Goal: Task Accomplishment & Management: Manage account settings

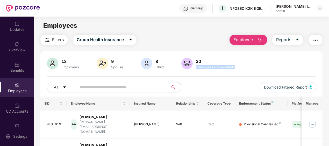
scroll to position [106, 0]
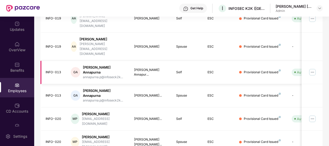
click at [278, 61] on td "Provisional Card Issued" at bounding box center [261, 72] width 53 height 23
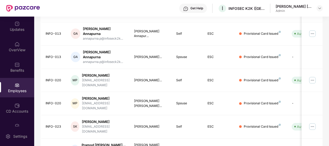
scroll to position [143, 0]
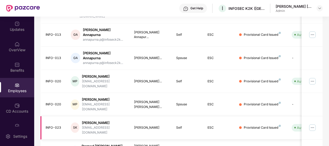
click at [313, 123] on img at bounding box center [312, 127] width 8 height 8
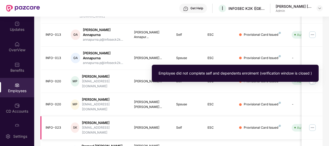
click at [296, 124] on span "Auto Verified" at bounding box center [305, 127] width 28 height 7
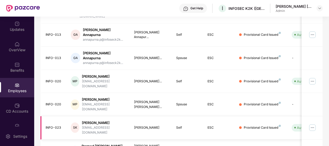
click at [56, 125] on div "INFO-023" at bounding box center [54, 127] width 17 height 5
click at [104, 120] on div "[PERSON_NAME]" at bounding box center [104, 122] width 44 height 5
click at [310, 123] on img at bounding box center [312, 127] width 8 height 8
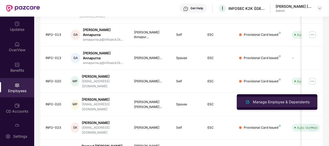
click at [272, 105] on div "Manage Employee & Dependents" at bounding box center [281, 102] width 59 height 6
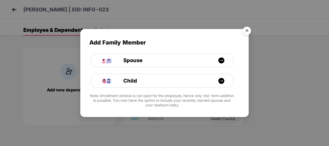
click at [235, 35] on div "Add Family Member Spouse Child Note: Enrollment window is not open for the empl…" at bounding box center [164, 70] width 168 height 83
click at [245, 32] on img "Close" at bounding box center [246, 31] width 14 height 14
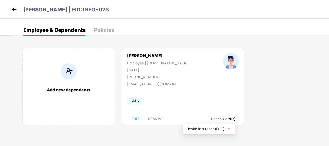
click at [211, 120] on span "Health Card(s)" at bounding box center [223, 119] width 25 height 3
click at [202, 131] on span "Health Insurance(ESC)" at bounding box center [208, 129] width 45 height 6
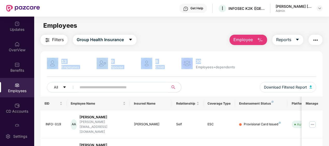
drag, startPoint x: 327, startPoint y: 25, endPoint x: 326, endPoint y: 50, distance: 24.9
click at [326, 50] on main "Employees Filters Group Health Insurance Employee Reports 13 Employees 9 Spouse…" at bounding box center [181, 90] width 294 height 146
click at [185, 34] on main "Employees Filters Group Health Insurance Employee Reports 13 Employees 9 Spouse…" at bounding box center [181, 90] width 294 height 146
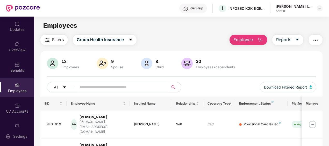
click at [93, 128] on td "AA Ankush Kumar Agarwal ankush@infoseck2k.com" at bounding box center [98, 125] width 63 height 28
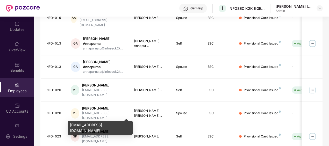
scroll to position [145, 0]
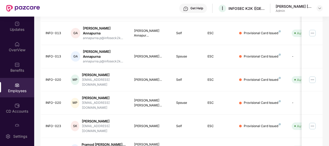
drag, startPoint x: 327, startPoint y: 125, endPoint x: 330, endPoint y: 135, distance: 10.3
click at [328, 135] on html "Get Help I INFOSEC K2K ([GEOGRAPHIC_DATA]) PRIVATE LIMITED [PERSON_NAME] [PERSO…" at bounding box center [164, 73] width 329 height 146
drag, startPoint x: 329, startPoint y: 135, endPoint x: 270, endPoint y: 137, distance: 58.8
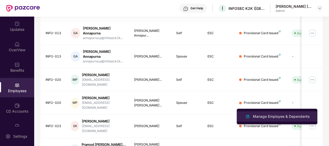
click at [280, 115] on div "Manage Employee & Dependents" at bounding box center [281, 117] width 59 height 6
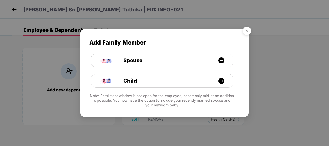
click at [248, 33] on img "Close" at bounding box center [246, 31] width 14 height 14
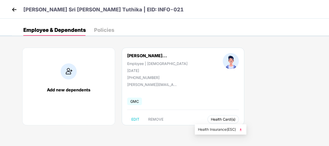
click at [211, 118] on span "Health Card(s)" at bounding box center [223, 119] width 25 height 3
click at [211, 131] on span "Health Insurance(ESC)" at bounding box center [220, 130] width 45 height 6
click at [13, 12] on img at bounding box center [14, 10] width 8 height 8
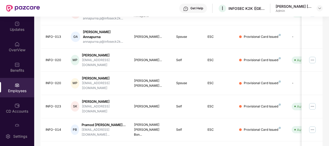
scroll to position [175, 0]
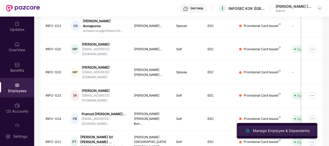
click at [261, 130] on div "Manage Employee & Dependents" at bounding box center [281, 131] width 59 height 6
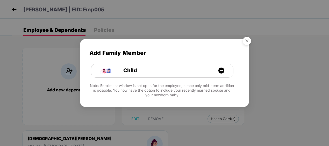
click at [246, 40] on img "Close" at bounding box center [246, 41] width 14 height 14
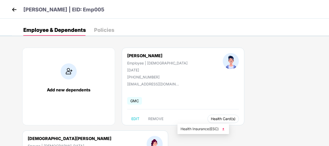
click at [211, 118] on span "Health Card(s)" at bounding box center [223, 119] width 25 height 3
click at [196, 131] on span "Health Insurance(ESC)" at bounding box center [202, 129] width 45 height 6
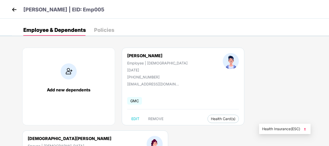
click at [282, 130] on span "Health Insurance(ESC)" at bounding box center [284, 129] width 45 height 6
click at [14, 7] on img at bounding box center [14, 10] width 8 height 8
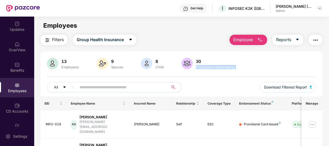
drag, startPoint x: 328, startPoint y: 62, endPoint x: 330, endPoint y: 80, distance: 18.3
click at [328, 80] on html "Get Help I INFOSEC K2K ([GEOGRAPHIC_DATA]) PRIVATE LIMITED [PERSON_NAME] [PERSO…" at bounding box center [164, 73] width 329 height 146
drag, startPoint x: 330, startPoint y: 80, endPoint x: 273, endPoint y: 78, distance: 56.7
click at [273, 78] on div "13 Employees 9 Spouse 8 Child [DEMOGRAPHIC_DATA] Employees+dependents All Downl…" at bounding box center [181, 77] width 282 height 39
click at [269, 67] on div "13 Employees 9 Spouse 8 Child [DEMOGRAPHIC_DATA] Employees+dependents" at bounding box center [181, 64] width 269 height 12
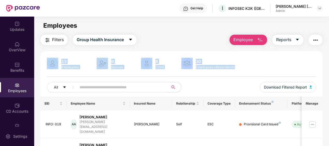
drag, startPoint x: 328, startPoint y: 44, endPoint x: 330, endPoint y: 77, distance: 32.7
click at [328, 77] on html "Get Help I INFOSEC K2K ([GEOGRAPHIC_DATA]) PRIVATE LIMITED [PERSON_NAME] [PERSO…" at bounding box center [164, 73] width 329 height 146
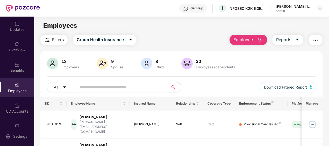
click at [177, 39] on div "Filters Group Health Insurance Employee Reports" at bounding box center [181, 40] width 282 height 10
drag, startPoint x: 327, startPoint y: 69, endPoint x: 330, endPoint y: 86, distance: 16.8
click at [328, 86] on html "Get Help I INFOSEC K2K ([GEOGRAPHIC_DATA]) PRIVATE LIMITED [PERSON_NAME] [PERSO…" at bounding box center [164, 73] width 329 height 146
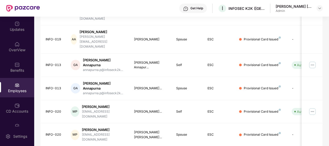
click at [328, 130] on div "Filters Group Health Insurance Employee Reports 13 Employees 9 Spouse 8 Child […" at bounding box center [181, 88] width 294 height 332
click at [47, 123] on td "INFO-020" at bounding box center [53, 134] width 26 height 23
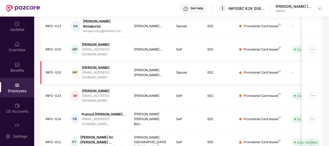
scroll to position [175, 0]
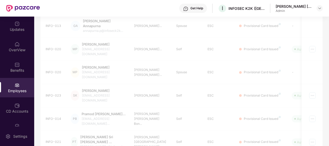
scroll to position [171, 0]
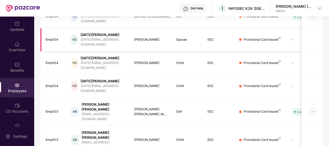
click at [46, 37] on div "Emp004" at bounding box center [54, 39] width 17 height 5
copy div "Emp004"
click at [109, 32] on div "[DATE][PERSON_NAME]" at bounding box center [103, 34] width 45 height 5
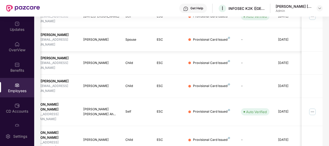
scroll to position [0, 54]
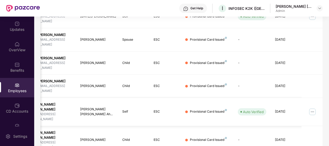
click at [312, 108] on img at bounding box center [312, 112] width 8 height 8
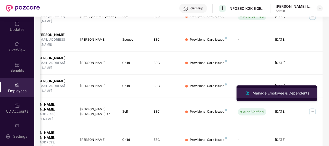
click at [281, 91] on div "Manage Employee & Dependents" at bounding box center [280, 93] width 59 height 6
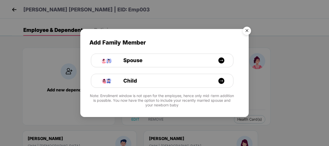
click at [249, 34] on img "Close" at bounding box center [246, 31] width 14 height 14
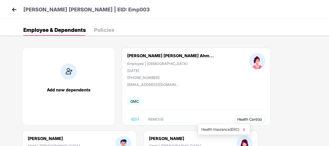
click at [237, 119] on span "Health Card(s)" at bounding box center [249, 119] width 25 height 3
click at [213, 129] on span "Health Insurance(ESC)" at bounding box center [223, 130] width 45 height 6
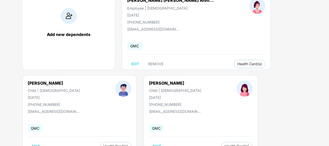
scroll to position [57, 0]
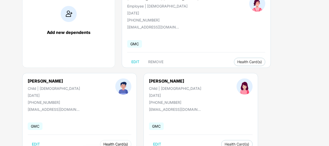
click at [107, 143] on span "Health Card(s)" at bounding box center [115, 144] width 25 height 3
click at [103, 144] on span "Health Card(s)" at bounding box center [115, 144] width 25 height 3
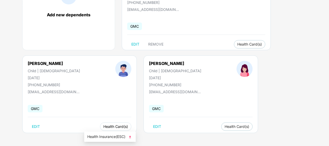
click at [103, 126] on span "Health Card(s)" at bounding box center [115, 126] width 25 height 3
click at [128, 136] on span "Health Insurance(ESC)" at bounding box center [109, 137] width 45 height 6
click at [223, 136] on span "Health Insurance(ESC)" at bounding box center [213, 137] width 45 height 6
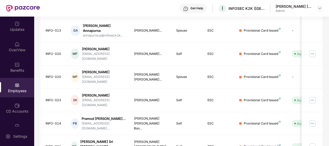
scroll to position [175, 0]
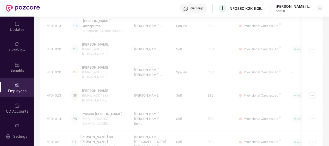
scroll to position [171, 0]
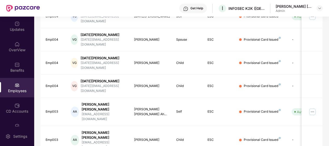
drag, startPoint x: 327, startPoint y: 97, endPoint x: 329, endPoint y: 116, distance: 19.7
click at [328, 116] on html "Get Help I INFOSEC K2K ([GEOGRAPHIC_DATA]) PRIVATE LIMITED [PERSON_NAME] [PERSO…" at bounding box center [164, 73] width 329 height 146
click at [189, 133] on div "EID Employee Name Insured Name Relationship Coverage Type Endorsement Status Pl…" at bounding box center [181, 63] width 282 height 275
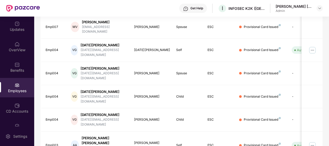
scroll to position [136, 0]
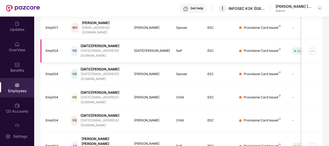
click at [312, 47] on img at bounding box center [312, 51] width 8 height 8
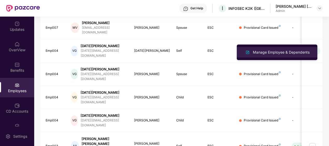
click at [273, 51] on div "Manage Employee & Dependents" at bounding box center [281, 52] width 59 height 6
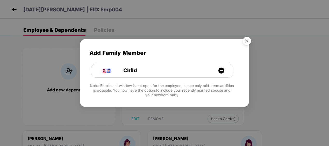
click at [244, 42] on img "Close" at bounding box center [246, 41] width 14 height 14
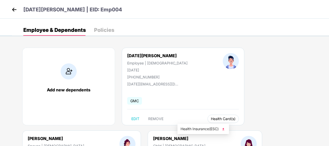
click at [211, 119] on span "Health Card(s)" at bounding box center [223, 119] width 25 height 3
click at [219, 129] on span "Health Insurance(ESC)" at bounding box center [202, 129] width 45 height 6
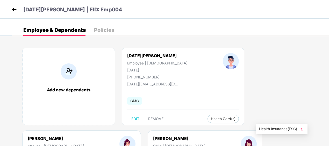
click at [286, 128] on span "Health Insurance(ESC)" at bounding box center [281, 129] width 45 height 6
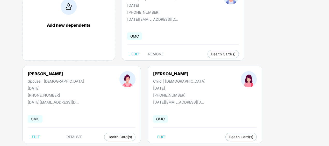
scroll to position [65, 0]
click at [229, 136] on span "Health Card(s)" at bounding box center [241, 137] width 25 height 3
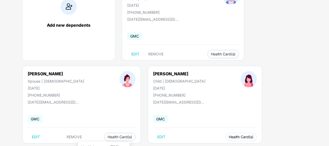
click at [229, 136] on span "Health Card(s)" at bounding box center [241, 137] width 25 height 3
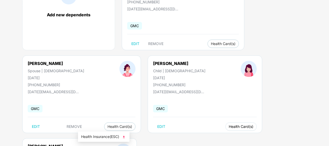
click at [229, 127] on span "Health Card(s)" at bounding box center [241, 126] width 25 height 3
click at [124, 137] on img at bounding box center [123, 136] width 5 height 5
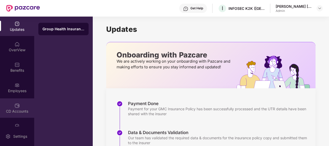
click at [17, 106] on img at bounding box center [16, 105] width 5 height 5
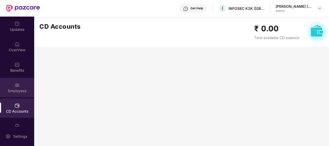
click at [18, 91] on div "Employees" at bounding box center [17, 90] width 34 height 5
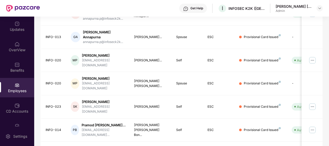
scroll to position [175, 0]
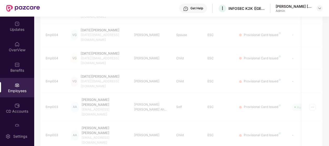
scroll to position [171, 0]
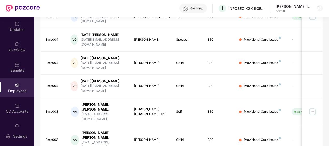
drag, startPoint x: 327, startPoint y: 119, endPoint x: 329, endPoint y: 106, distance: 13.0
click at [328, 106] on html "Get Help I INFOSEC K2K ([GEOGRAPHIC_DATA]) PRIVATE LIMITED [PERSON_NAME] [PERSO…" at bounding box center [164, 73] width 329 height 146
drag, startPoint x: 329, startPoint y: 106, endPoint x: 322, endPoint y: 113, distance: 9.7
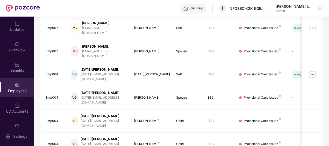
scroll to position [99, 0]
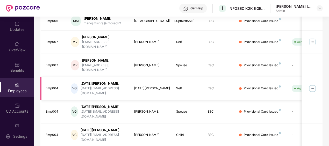
click at [313, 84] on img at bounding box center [312, 88] width 8 height 8
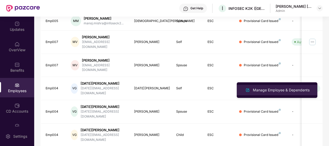
click at [292, 90] on div "Manage Employee & Dependents" at bounding box center [281, 90] width 59 height 6
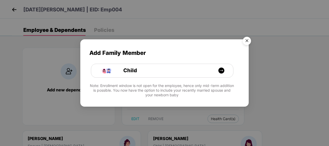
click at [244, 42] on img "Close" at bounding box center [246, 41] width 14 height 14
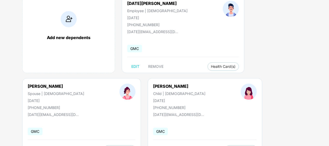
scroll to position [75, 0]
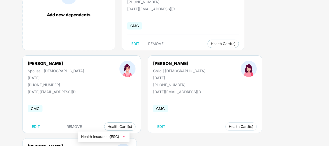
click at [229, 125] on span "Health Card(s)" at bounding box center [241, 126] width 25 height 3
click at [99, 137] on span "Health Insurance(ESC)" at bounding box center [103, 137] width 45 height 6
click at [229, 126] on span "Health Card(s)" at bounding box center [241, 126] width 25 height 3
click at [123, 137] on img at bounding box center [123, 136] width 5 height 5
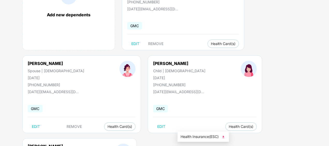
click at [191, 136] on span "Health Insurance(ESC)" at bounding box center [202, 137] width 45 height 6
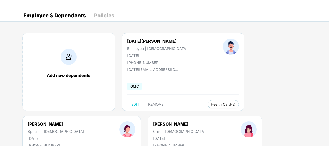
scroll to position [0, 0]
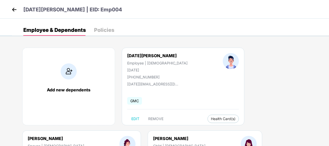
click at [13, 9] on img at bounding box center [14, 10] width 8 height 8
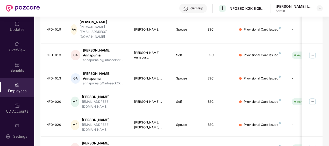
scroll to position [175, 0]
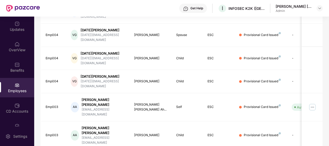
scroll to position [171, 0]
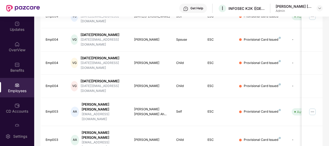
drag, startPoint x: 328, startPoint y: 101, endPoint x: 326, endPoint y: 94, distance: 7.6
click at [326, 94] on div "Filters Group Health Insurance Employee Reports 13 Employees 9 Spouse 8 Child […" at bounding box center [181, 32] width 294 height 337
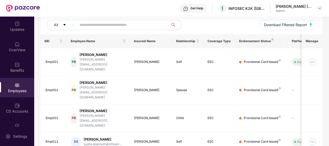
scroll to position [61, 0]
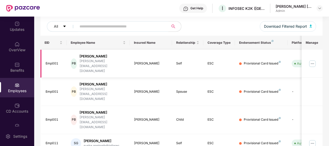
click at [314, 60] on img at bounding box center [312, 64] width 8 height 8
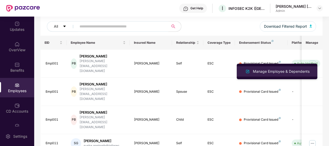
click at [273, 68] on li "Manage Employee & Dependents" at bounding box center [277, 71] width 81 height 10
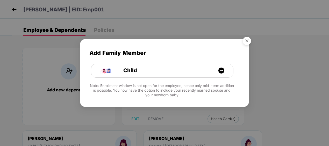
click at [249, 37] on img "Close" at bounding box center [246, 41] width 14 height 14
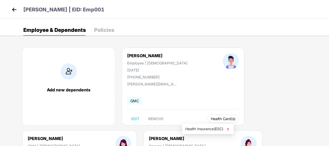
click at [211, 119] on span "Health Card(s)" at bounding box center [223, 119] width 25 height 3
click at [204, 131] on span "Health Insurance(ESC)" at bounding box center [207, 129] width 45 height 6
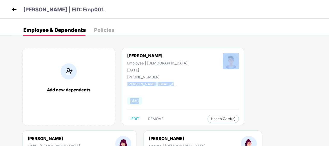
drag, startPoint x: 328, startPoint y: 54, endPoint x: 330, endPoint y: 94, distance: 39.7
click at [328, 94] on html "[PERSON_NAME] | EID: Emp001 Employee & Dependents Policies Add new dependents […" at bounding box center [164, 73] width 329 height 146
click at [266, 82] on div "Add new dependents [PERSON_NAME] Employee | [DEMOGRAPHIC_DATA] [DATE] [PHONE_NU…" at bounding box center [170, 130] width 317 height 181
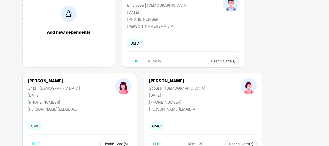
scroll to position [75, 0]
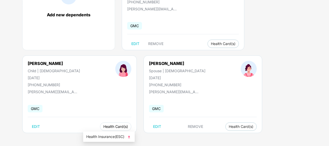
click at [101, 128] on button "Health Card(s)" at bounding box center [115, 126] width 31 height 8
click at [109, 137] on span "Health Insurance(ESC)" at bounding box center [108, 137] width 45 height 6
click at [229, 125] on span "Health Card(s)" at bounding box center [241, 126] width 25 height 3
click at [209, 137] on span "Health Insurance(ESC)" at bounding box center [212, 137] width 45 height 6
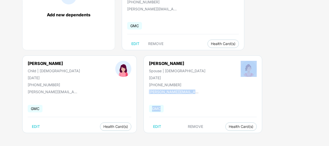
drag, startPoint x: 328, startPoint y: 110, endPoint x: 325, endPoint y: 47, distance: 63.2
click at [325, 47] on div "Add new dependents [PERSON_NAME] Employee | [DEMOGRAPHIC_DATA] [DATE] [PHONE_NU…" at bounding box center [170, 55] width 317 height 181
drag, startPoint x: 325, startPoint y: 47, endPoint x: 282, endPoint y: 60, distance: 45.5
click at [282, 60] on div "Add new dependents [PERSON_NAME] Employee | [DEMOGRAPHIC_DATA] [DATE] [PHONE_NU…" at bounding box center [170, 55] width 317 height 181
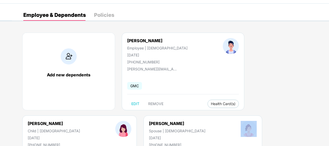
scroll to position [0, 0]
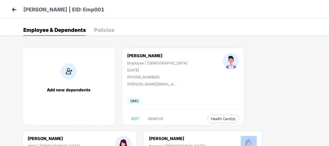
click at [14, 10] on img at bounding box center [14, 10] width 8 height 8
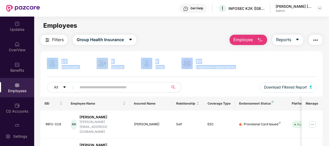
drag, startPoint x: 328, startPoint y: 42, endPoint x: 329, endPoint y: 81, distance: 39.4
click at [328, 81] on html "Get Help I INFOSEC K2K ([GEOGRAPHIC_DATA]) PRIVATE LIMITED [PERSON_NAME] [PERSO…" at bounding box center [164, 73] width 329 height 146
drag, startPoint x: 329, startPoint y: 81, endPoint x: 279, endPoint y: 76, distance: 50.8
click at [279, 76] on div "13 Employees 9 Spouse 8 Child [DEMOGRAPHIC_DATA] Employees+dependents All Downl…" at bounding box center [181, 77] width 282 height 39
click at [283, 64] on div "13 Employees 9 Spouse 8 Child [DEMOGRAPHIC_DATA] Employees+dependents" at bounding box center [181, 64] width 269 height 12
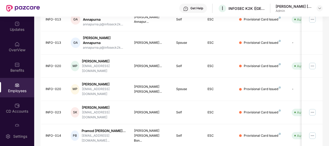
scroll to position [175, 0]
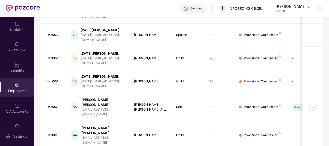
scroll to position [171, 0]
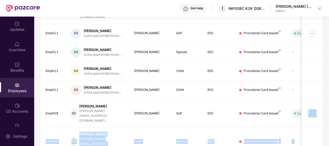
drag, startPoint x: 327, startPoint y: 120, endPoint x: 325, endPoint y: 84, distance: 36.3
click at [325, 84] on div "Filters Group Health Insurance Employee Reports 13 Employees 9 Spouse 8 Child […" at bounding box center [181, 33] width 294 height 339
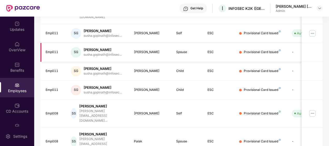
drag, startPoint x: 325, startPoint y: 84, endPoint x: 318, endPoint y: 31, distance: 53.3
click at [318, 43] on td at bounding box center [311, 52] width 21 height 19
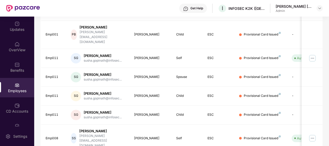
scroll to position [145, 0]
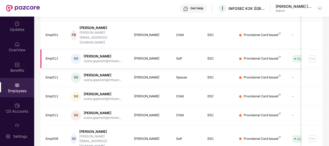
click at [312, 55] on img at bounding box center [312, 59] width 8 height 8
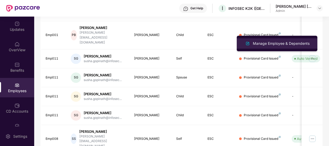
click at [283, 41] on div "Manage Employee & Dependents" at bounding box center [281, 44] width 59 height 6
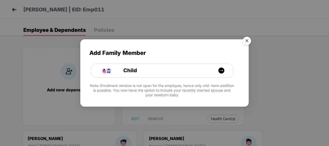
click at [250, 42] on img "Close" at bounding box center [246, 41] width 14 height 14
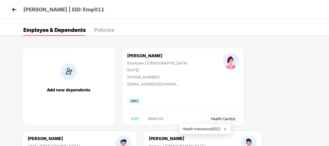
click at [211, 118] on span "Health Card(s)" at bounding box center [223, 119] width 25 height 3
click at [209, 129] on span "Health Insurance(ESC)" at bounding box center [204, 129] width 45 height 6
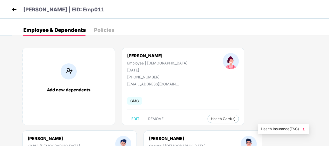
click at [304, 128] on img at bounding box center [303, 129] width 5 height 5
drag, startPoint x: 328, startPoint y: 55, endPoint x: 330, endPoint y: 84, distance: 29.0
click at [328, 84] on html "[PERSON_NAME] | [GEOGRAPHIC_DATA]: Emp011 Employee & Dependents Policies Add ne…" at bounding box center [164, 73] width 329 height 146
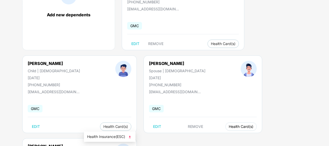
click at [229, 127] on span "Health Card(s)" at bounding box center [241, 126] width 25 height 3
click at [113, 138] on span "Health Insurance(ESC)" at bounding box center [109, 137] width 45 height 6
click at [223, 136] on span "Health Insurance(ESC)" at bounding box center [208, 137] width 45 height 6
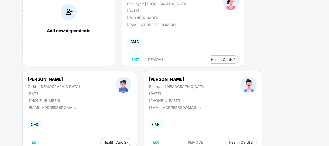
scroll to position [0, 0]
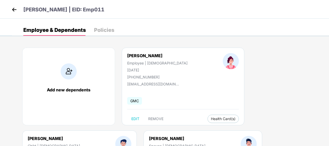
click at [13, 10] on img at bounding box center [14, 10] width 8 height 8
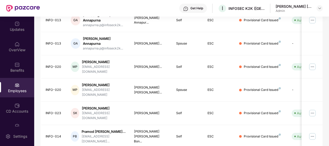
scroll to position [175, 0]
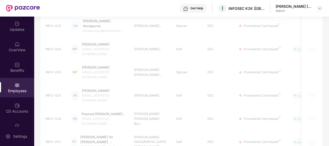
scroll to position [171, 0]
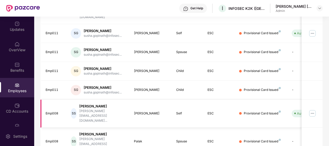
click at [311, 109] on img at bounding box center [312, 113] width 8 height 8
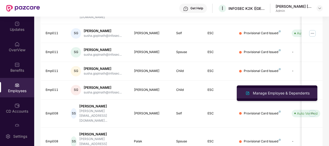
click at [278, 95] on div "Manage Employee & Dependents" at bounding box center [281, 93] width 59 height 6
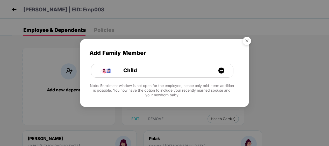
click at [248, 40] on img "Close" at bounding box center [246, 41] width 14 height 14
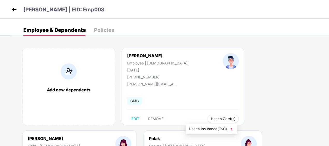
click at [211, 118] on span "Health Card(s)" at bounding box center [223, 119] width 25 height 3
click at [208, 129] on span "Health Insurance(ESC)" at bounding box center [211, 129] width 45 height 6
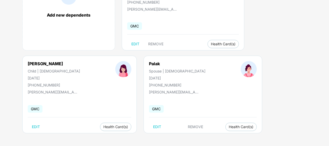
scroll to position [75, 0]
click at [103, 126] on span "Health Card(s)" at bounding box center [115, 126] width 25 height 3
click at [123, 136] on img at bounding box center [123, 136] width 5 height 5
click at [225, 128] on button "Health Card(s)" at bounding box center [240, 126] width 31 height 8
click at [208, 137] on span "Health Insurance(ESC)" at bounding box center [202, 137] width 45 height 6
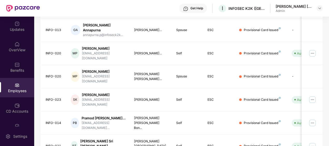
scroll to position [175, 0]
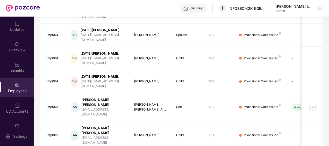
scroll to position [171, 0]
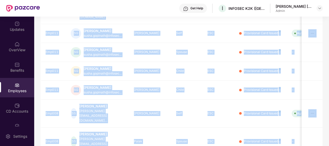
drag, startPoint x: 328, startPoint y: 129, endPoint x: 328, endPoint y: 99, distance: 29.8
click at [328, 99] on div "Updates OverView Benefits Employees CD Accounts Claims Stepathon New Challenge …" at bounding box center [164, 81] width 329 height 129
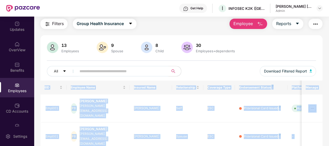
scroll to position [0, 0]
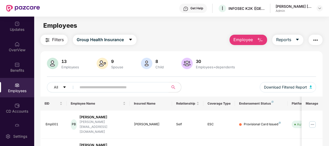
click at [95, 85] on input "text" at bounding box center [120, 87] width 82 height 8
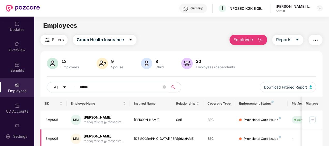
type input "*****"
click at [65, 63] on div "13" at bounding box center [70, 61] width 20 height 5
click at [63, 87] on icon "caret-down" at bounding box center [65, 87] width 4 height 4
click at [113, 90] on input "*****" at bounding box center [120, 87] width 82 height 8
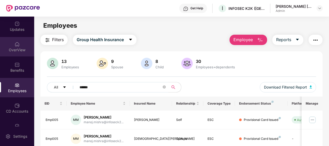
click at [17, 50] on div "OverView" at bounding box center [17, 49] width 34 height 5
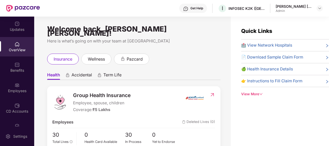
click at [327, 138] on div "Quick Links 🏥 View Network Hospitals 📄 Download Sample Claim Form 🍏 Health Insu…" at bounding box center [280, 90] width 98 height 146
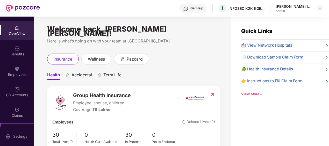
scroll to position [11, 0]
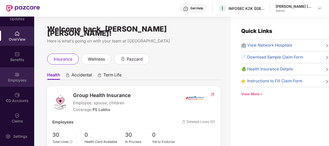
click at [12, 77] on div "Employees" at bounding box center [17, 76] width 34 height 19
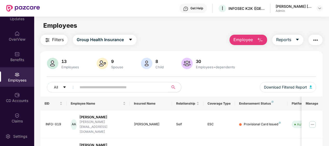
click at [83, 86] on input "text" at bounding box center [120, 87] width 82 height 8
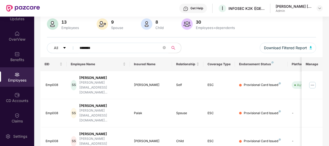
click at [73, 139] on div "EID Employee Name Insured Name Relationship Coverage Type Endorsement Status Pl…" at bounding box center [181, 115] width 282 height 117
click at [108, 47] on input "********" at bounding box center [120, 48] width 82 height 8
type input "*"
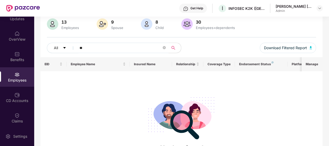
type input "*"
